Goal: Navigation & Orientation: Find specific page/section

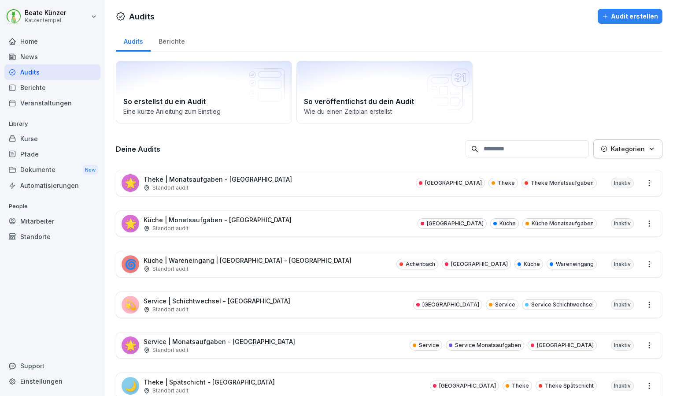
click at [593, 81] on div "So erstellst du ein Audit Eine kurze Anleitung zum Einstieg So veröffentlichst …" at bounding box center [389, 92] width 547 height 63
click at [228, 189] on div "Standort audit" at bounding box center [218, 188] width 148 height 8
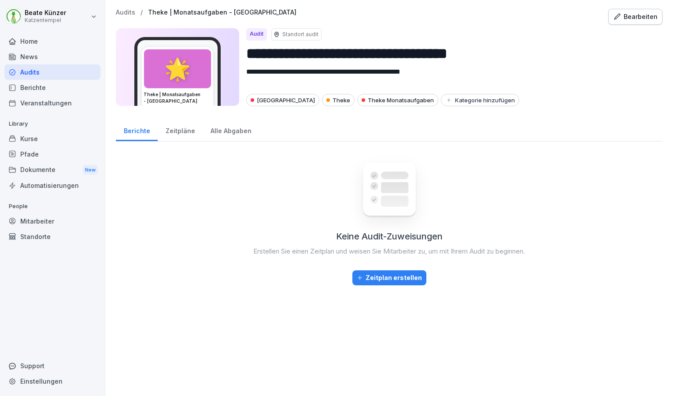
click at [178, 127] on div "Zeitpläne" at bounding box center [180, 129] width 45 height 22
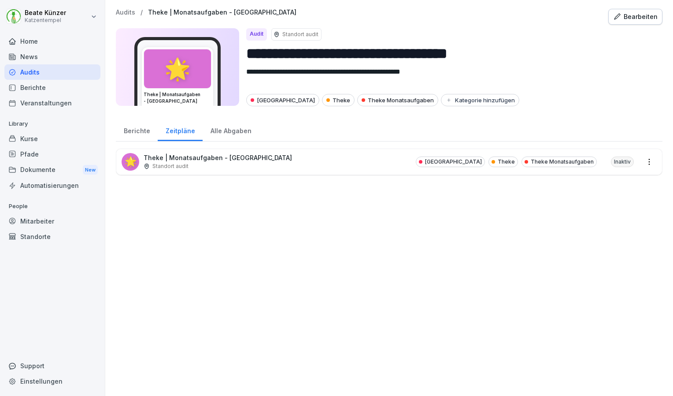
click at [212, 162] on div "Standort audit" at bounding box center [218, 166] width 148 height 8
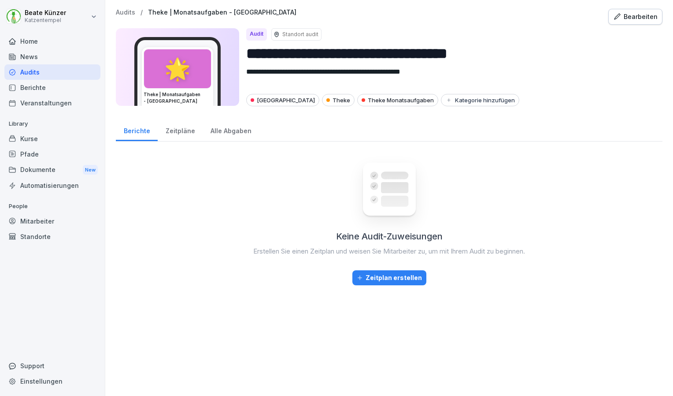
click at [137, 130] on div "Berichte" at bounding box center [137, 129] width 42 height 22
